Goal: Find specific page/section: Find specific page/section

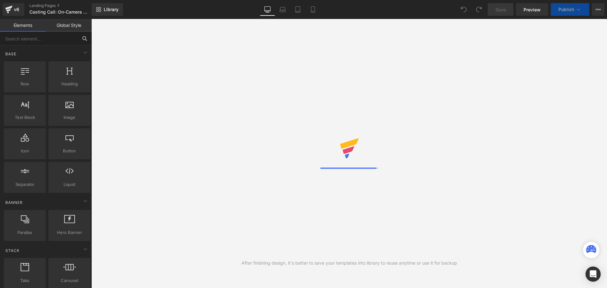
click at [40, 42] on input "text" at bounding box center [39, 39] width 78 height 14
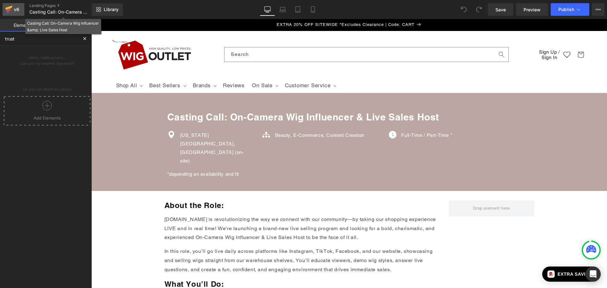
type input "trust"
click at [13, 11] on div "v6" at bounding box center [17, 9] width 8 height 8
